Goal: Register for event/course

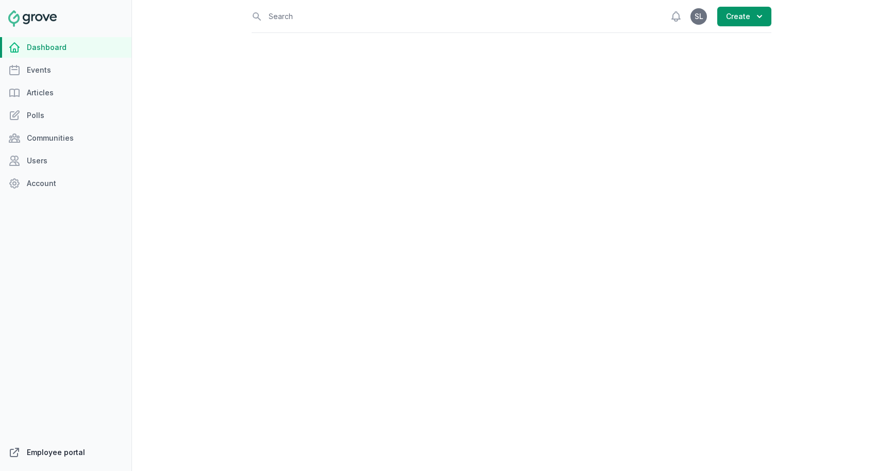
click at [78, 455] on link "Employee portal" at bounding box center [65, 452] width 131 height 21
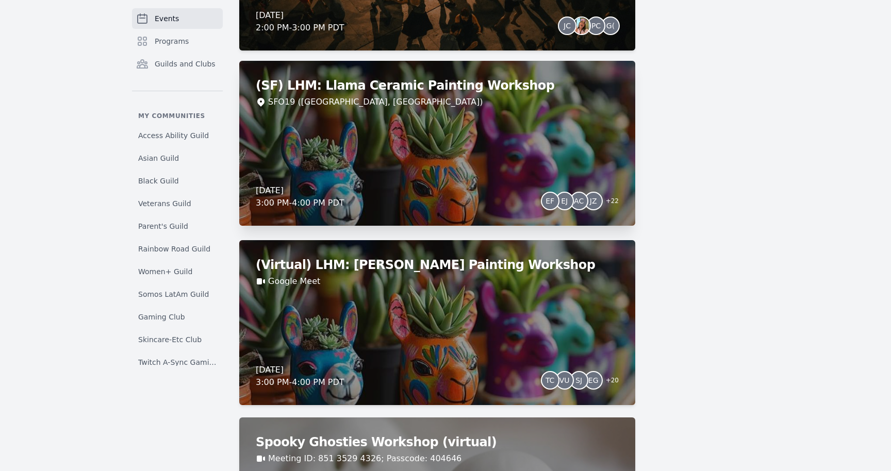
scroll to position [3829, 0]
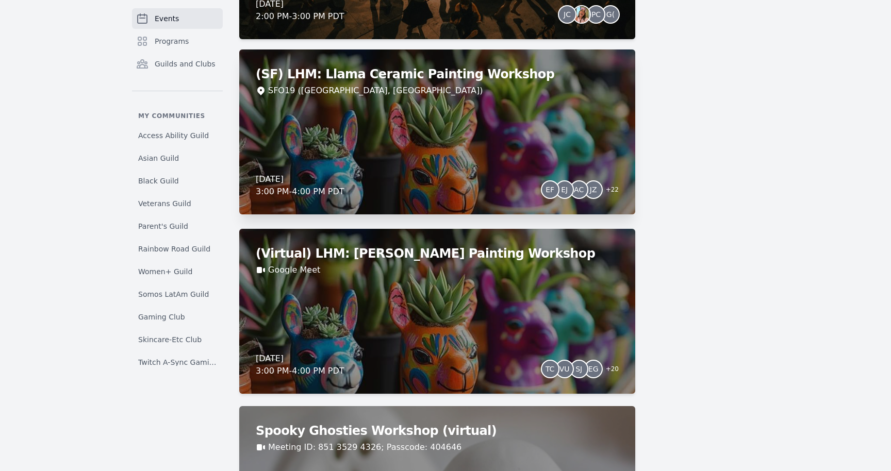
click at [482, 156] on div "(SF) LHM: Llama Ceramic Painting Workshop SFO19 (San Francisco, CA) Thursday, O…" at bounding box center [437, 131] width 396 height 165
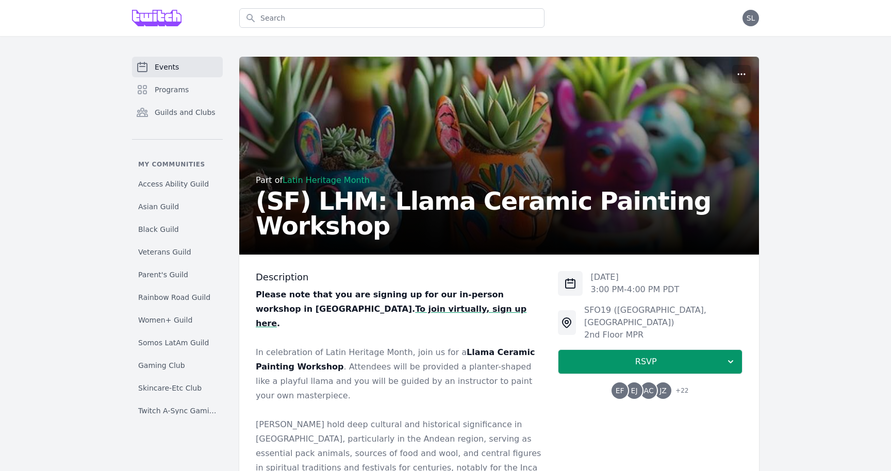
click at [626, 383] on span "EF" at bounding box center [619, 391] width 16 height 16
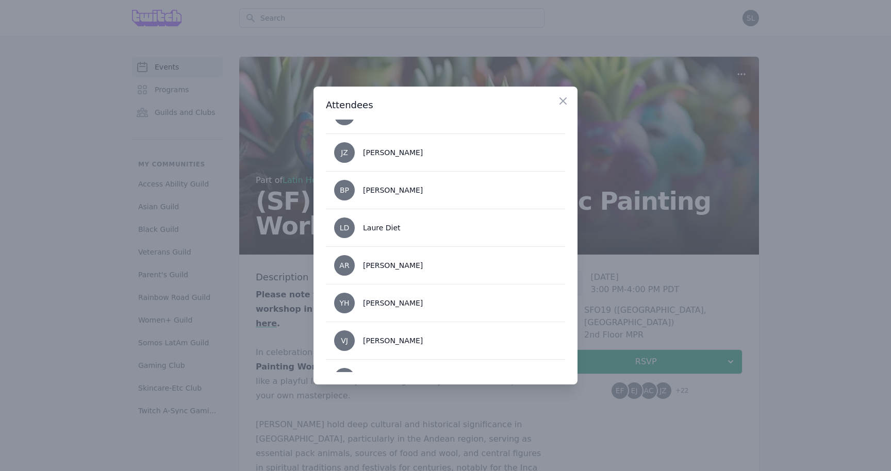
scroll to position [81, 0]
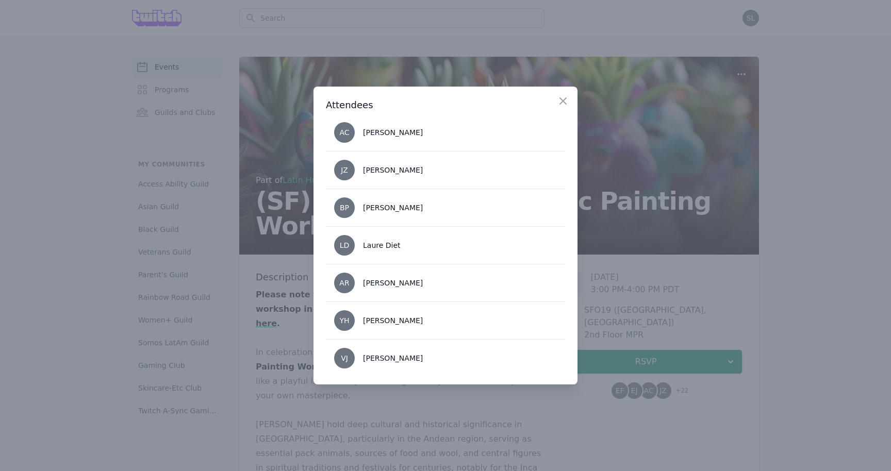
click at [673, 317] on div at bounding box center [445, 235] width 891 height 471
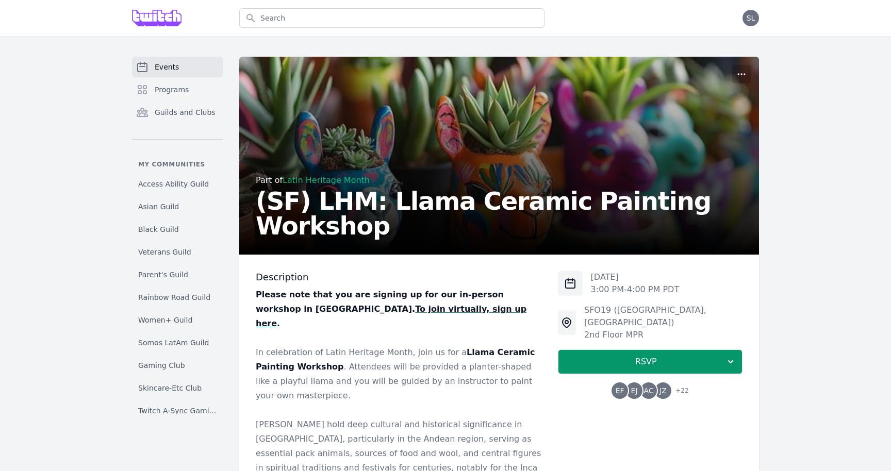
scroll to position [113, 0]
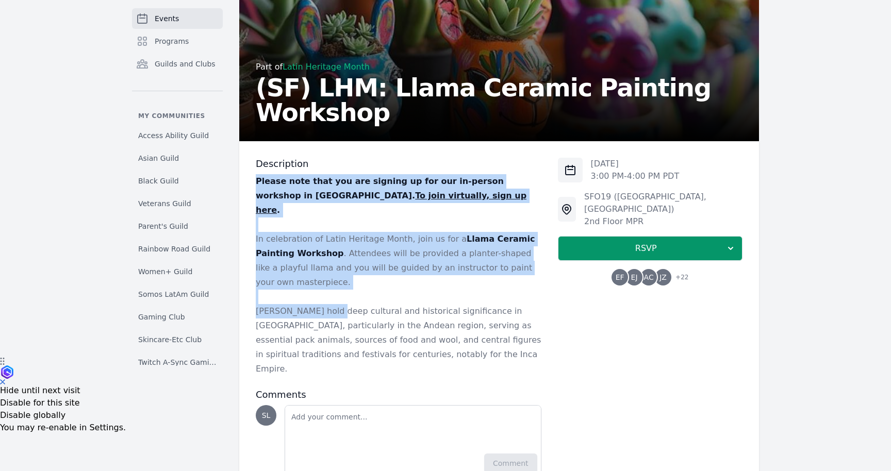
drag, startPoint x: 334, startPoint y: 171, endPoint x: 333, endPoint y: 288, distance: 117.6
click at [333, 288] on div "Description Please note that you are signing up for our in-person workshop in S…" at bounding box center [399, 267] width 286 height 219
click at [333, 304] on p "Llamas hold deep cultural and historical significance in South America, particu…" at bounding box center [399, 340] width 286 height 72
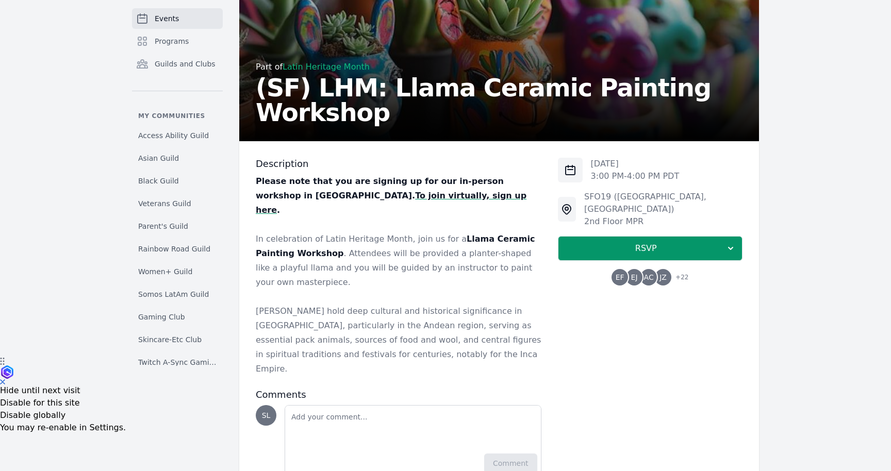
click at [297, 196] on strong "To join virtually, sign up here" at bounding box center [391, 203] width 271 height 24
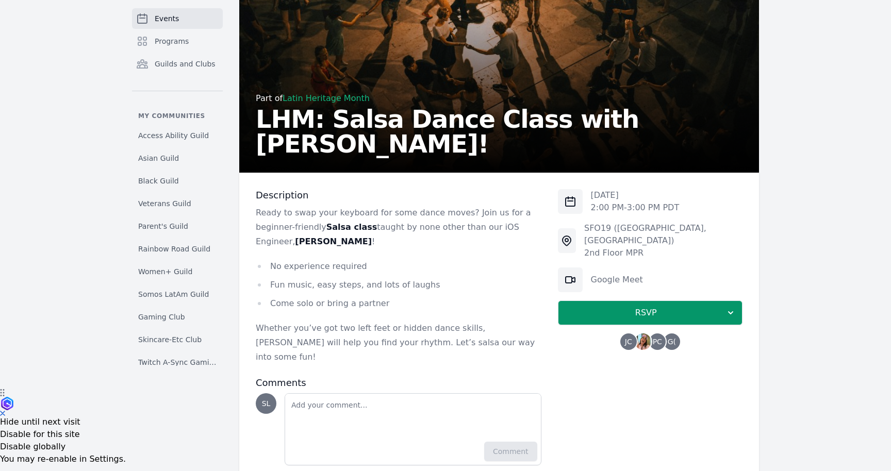
scroll to position [92, 0]
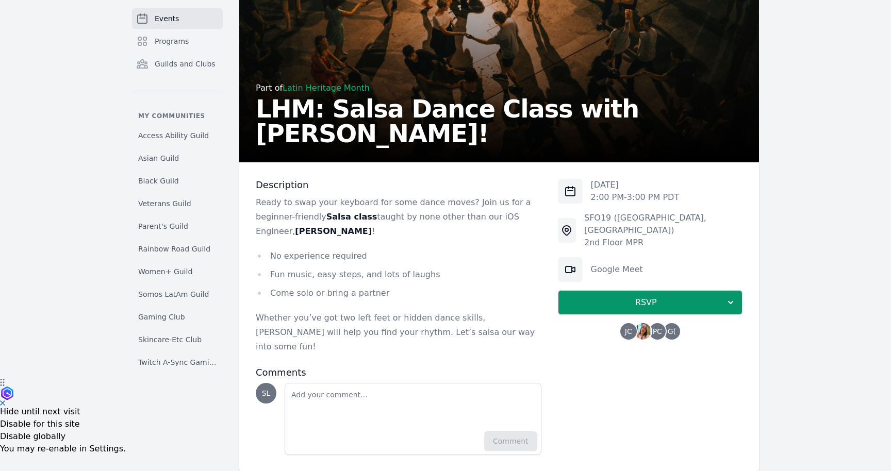
click at [650, 323] on img at bounding box center [643, 331] width 16 height 16
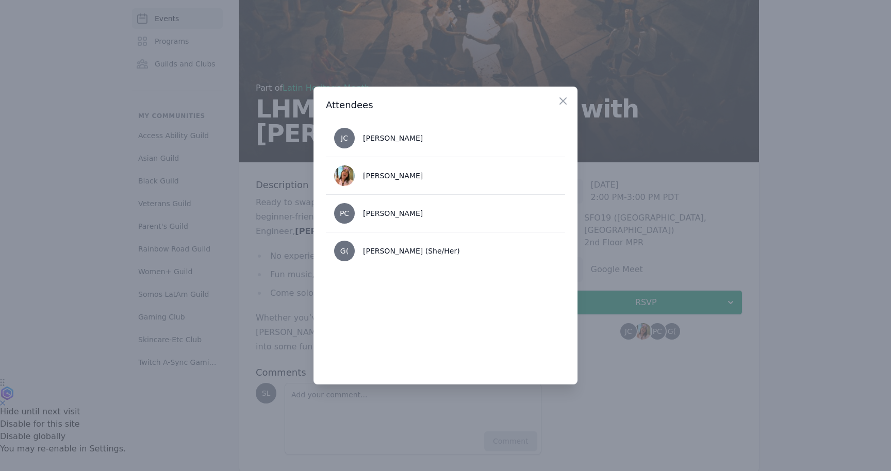
click at [651, 394] on div at bounding box center [445, 235] width 891 height 471
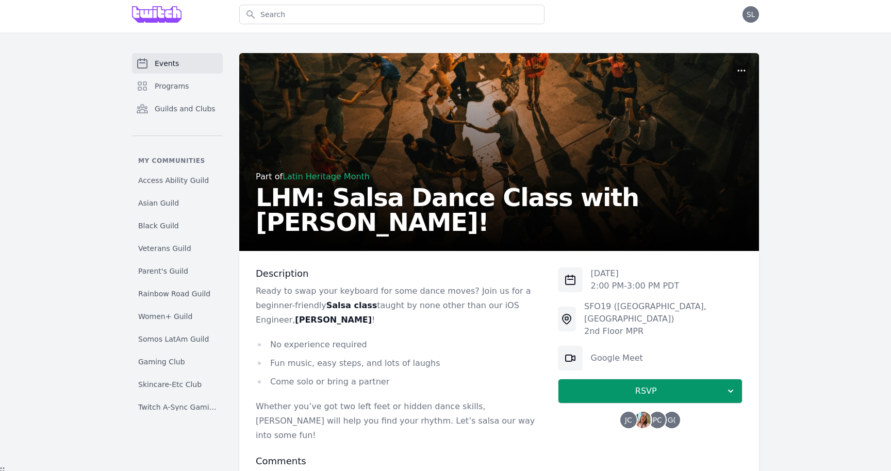
scroll to position [0, 0]
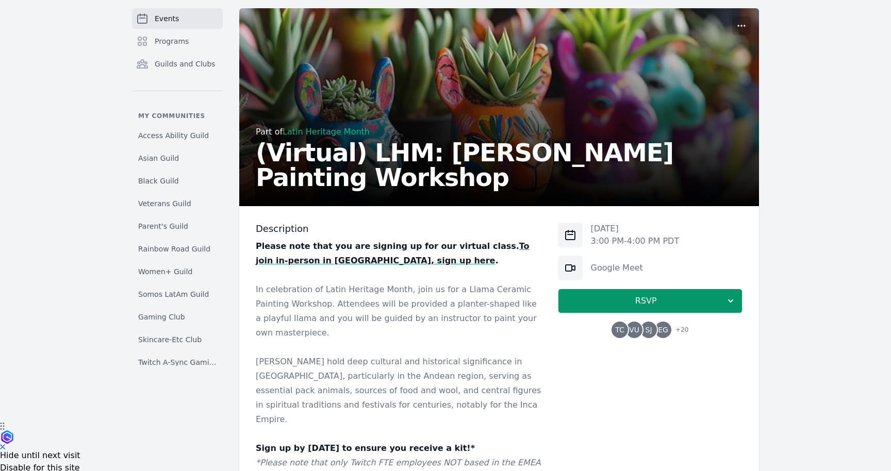
scroll to position [171, 0]
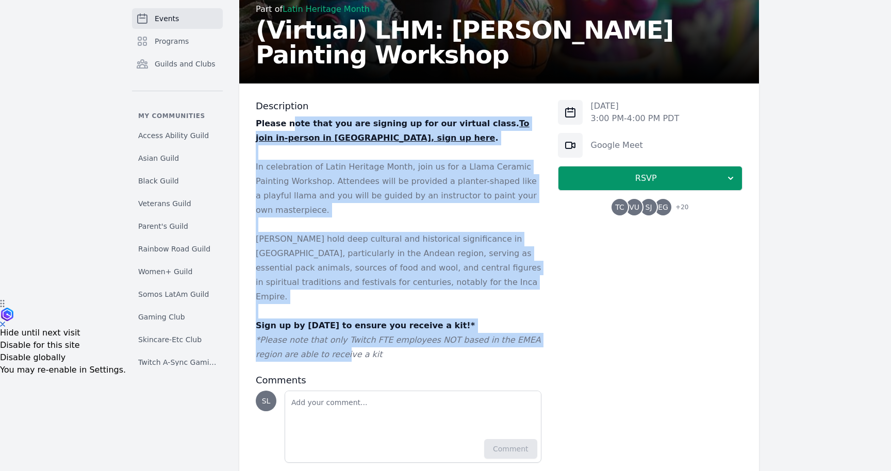
drag, startPoint x: 287, startPoint y: 127, endPoint x: 315, endPoint y: 324, distance: 198.9
click at [315, 324] on div "Please note that you are signing up for our virtual class. To join in-person in…" at bounding box center [399, 239] width 286 height 245
click at [315, 335] on em "*Please note that only Twitch FTE employees NOT based in the EMEA region are ab…" at bounding box center [398, 347] width 285 height 24
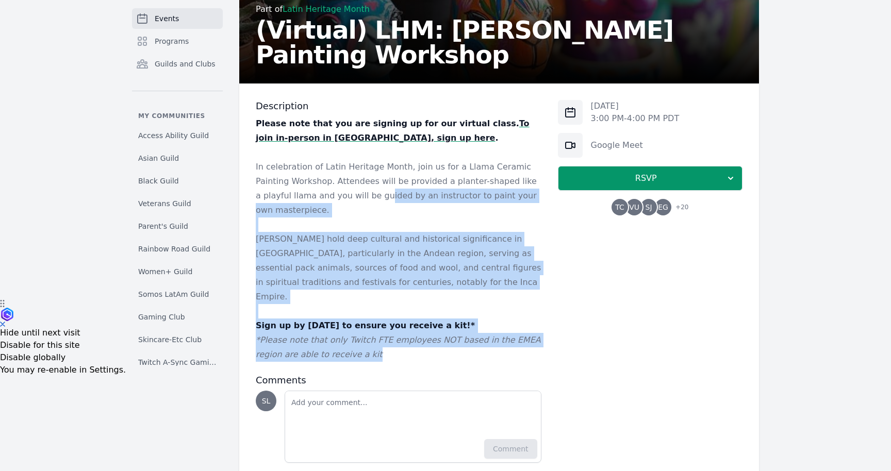
drag, startPoint x: 363, startPoint y: 325, endPoint x: 322, endPoint y: 201, distance: 131.6
click at [322, 201] on div "Please note that you are signing up for our virtual class. To join in-person in…" at bounding box center [399, 239] width 286 height 245
click at [322, 201] on p "In celebration of Latin Heritage Month, join us for a Llama Ceramic Painting Wo…" at bounding box center [399, 189] width 286 height 58
